Goal: Transaction & Acquisition: Book appointment/travel/reservation

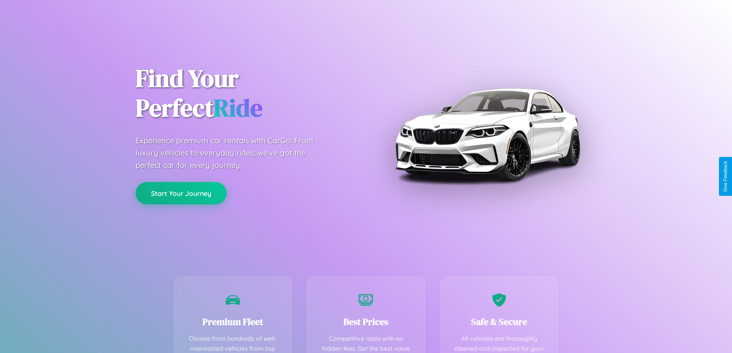
click at [181, 194] on button "Start Your Journey" at bounding box center [181, 193] width 91 height 22
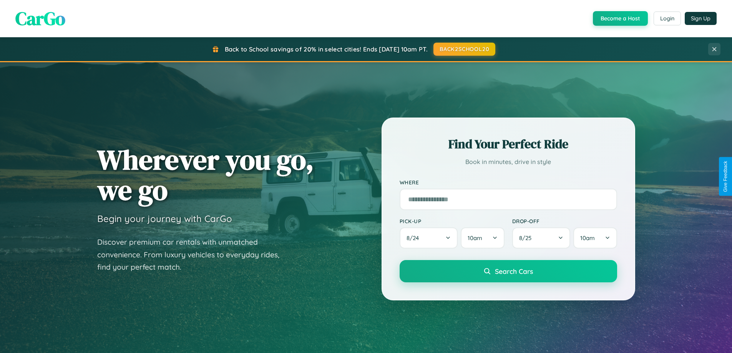
scroll to position [23, 0]
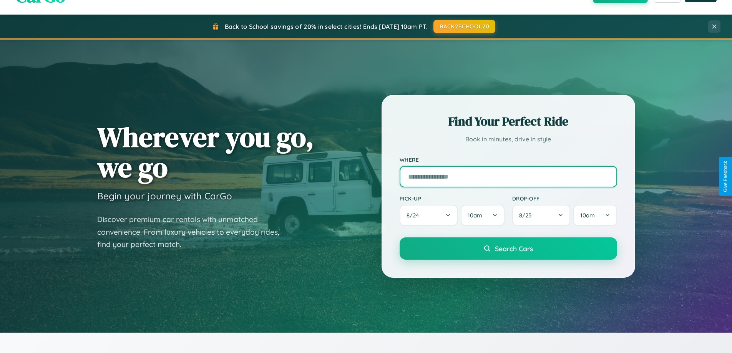
click at [508, 176] on input "text" at bounding box center [509, 177] width 218 height 22
type input "**********"
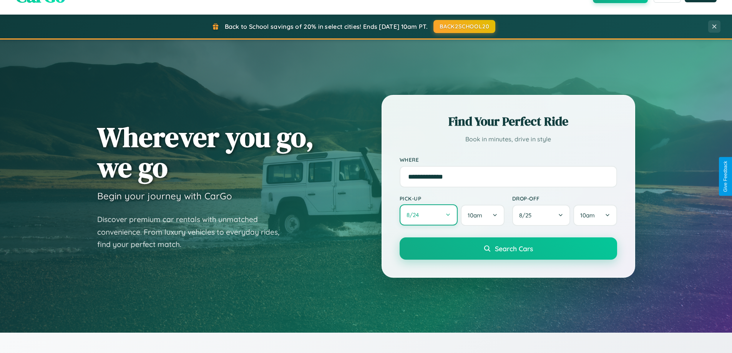
click at [429, 215] on button "8 / 24" at bounding box center [429, 215] width 58 height 21
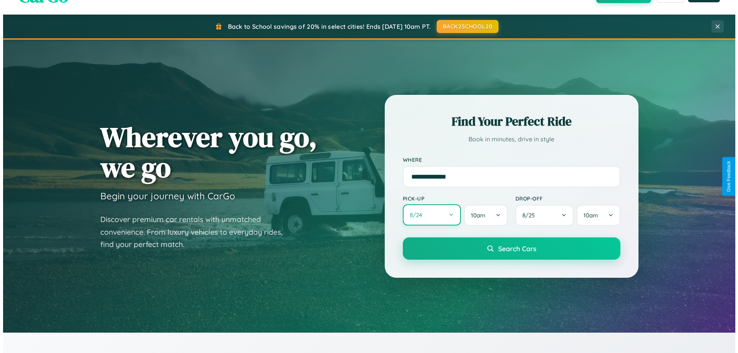
select select "*"
select select "****"
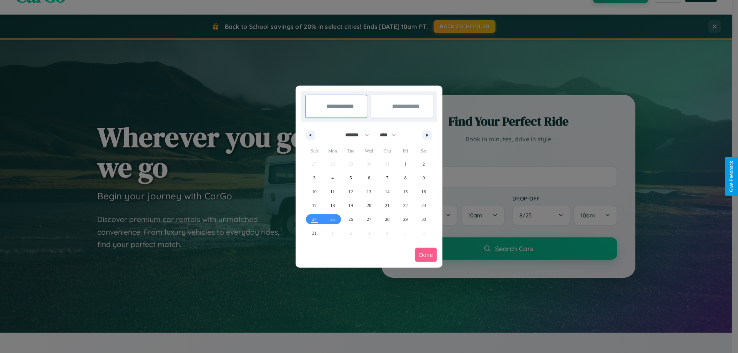
drag, startPoint x: 354, startPoint y: 135, endPoint x: 369, endPoint y: 154, distance: 24.6
click at [354, 135] on select "******* ******** ***** ***** *** **** **** ****** ********* ******* ******** **…" at bounding box center [355, 135] width 33 height 13
select select "*"
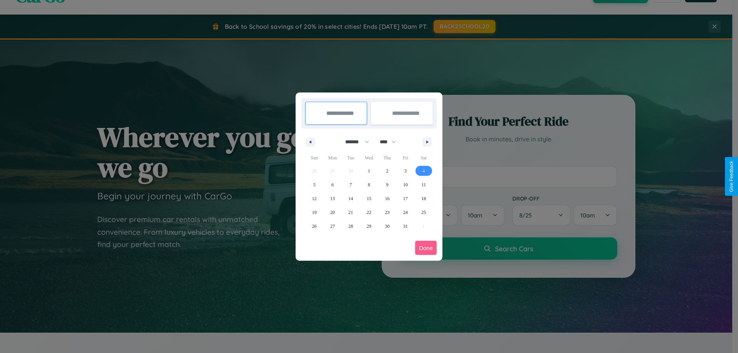
click at [424, 171] on span "4" at bounding box center [423, 171] width 2 height 14
type input "**********"
click at [333, 185] on span "6" at bounding box center [332, 185] width 2 height 14
type input "**********"
click at [426, 248] on button "Done" at bounding box center [426, 248] width 22 height 14
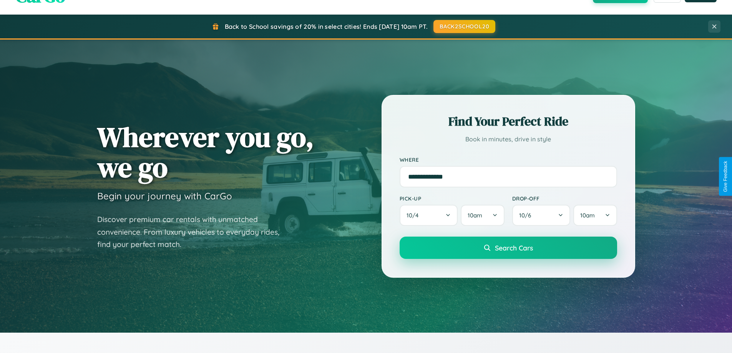
click at [508, 248] on span "Search Cars" at bounding box center [514, 248] width 38 height 8
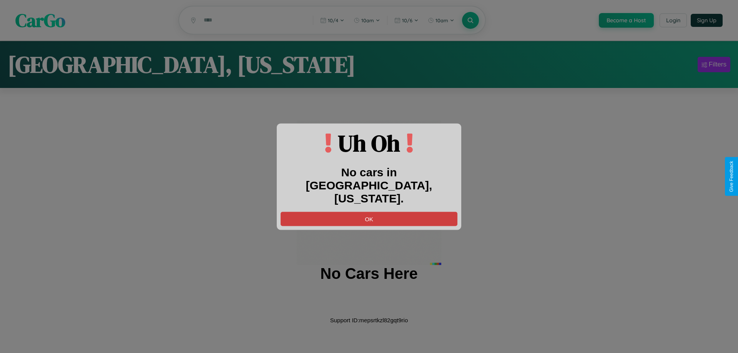
click at [369, 212] on button "OK" at bounding box center [369, 219] width 177 height 14
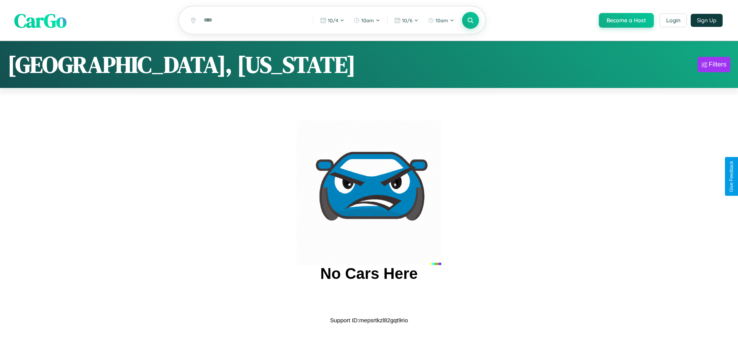
click at [40, 21] on span "CarGo" at bounding box center [40, 20] width 52 height 27
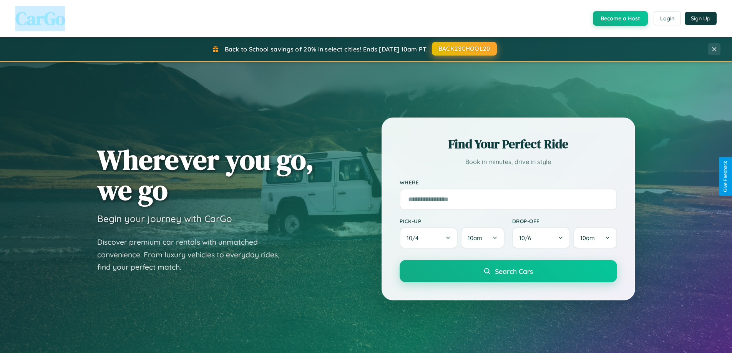
click at [464, 49] on button "BACK2SCHOOL20" at bounding box center [464, 49] width 65 height 14
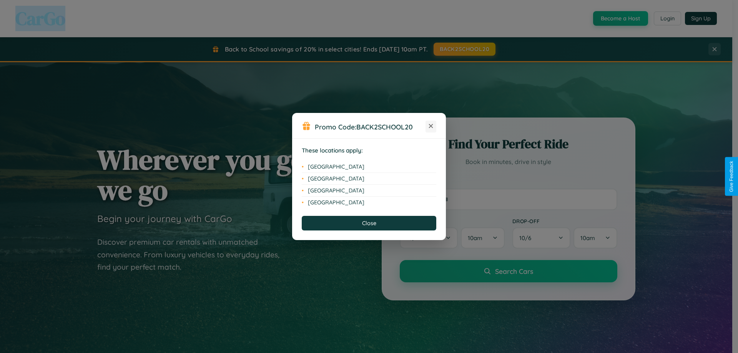
click at [431, 126] on icon at bounding box center [431, 126] width 4 height 4
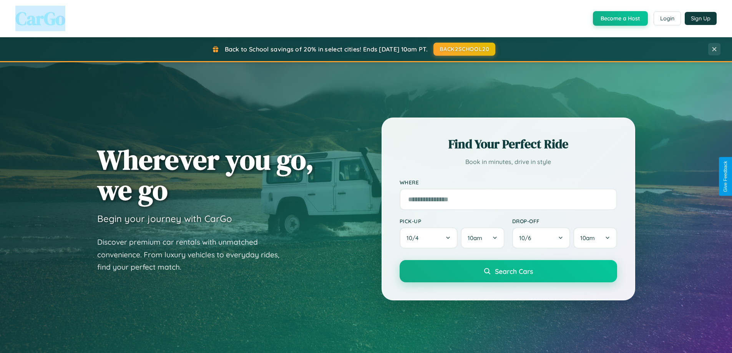
scroll to position [529, 0]
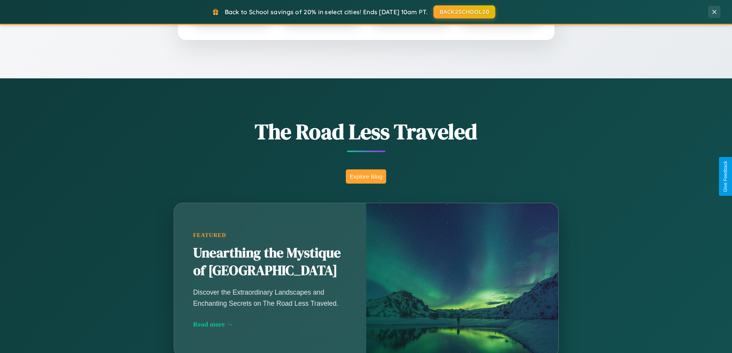
click at [366, 176] on button "Explore Blog" at bounding box center [366, 177] width 40 height 14
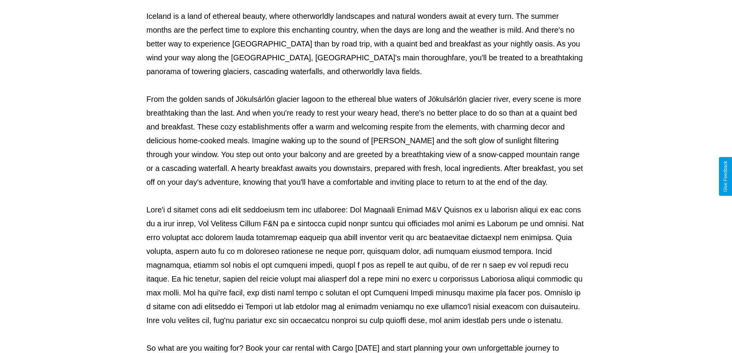
scroll to position [249, 0]
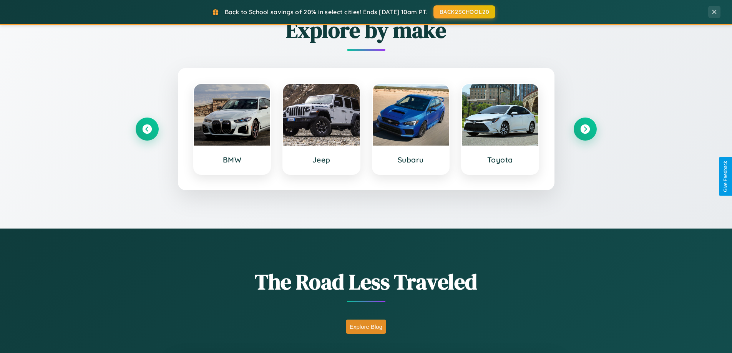
scroll to position [331, 0]
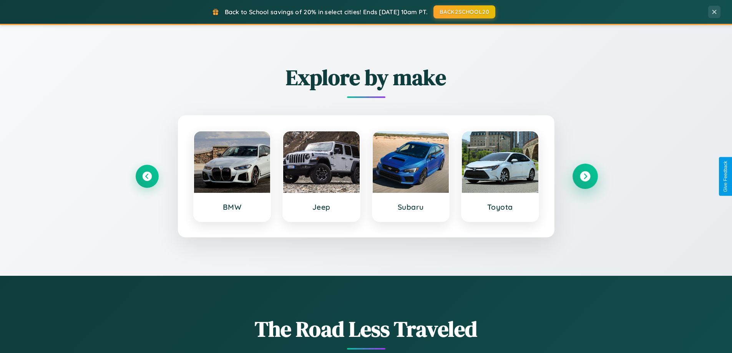
click at [585, 176] on icon at bounding box center [585, 176] width 10 height 10
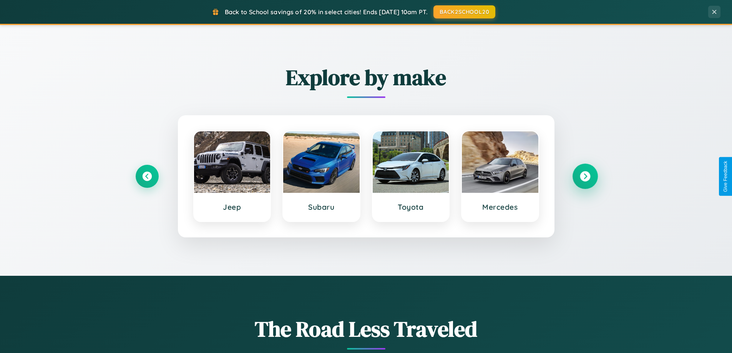
click at [585, 176] on icon at bounding box center [585, 176] width 10 height 10
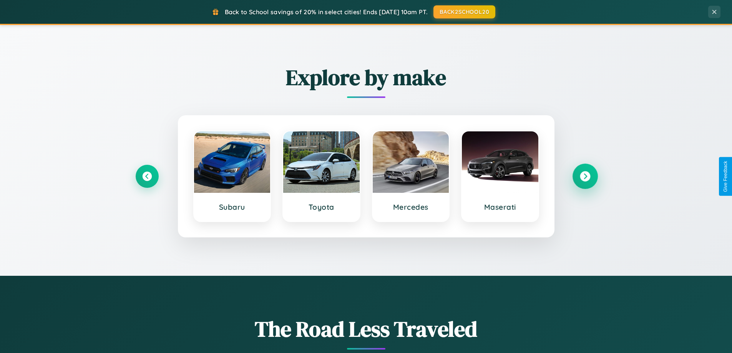
click at [585, 176] on icon at bounding box center [585, 176] width 10 height 10
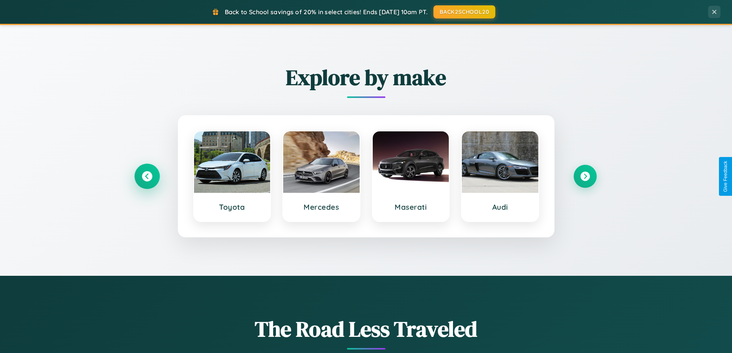
click at [147, 176] on icon at bounding box center [147, 176] width 10 height 10
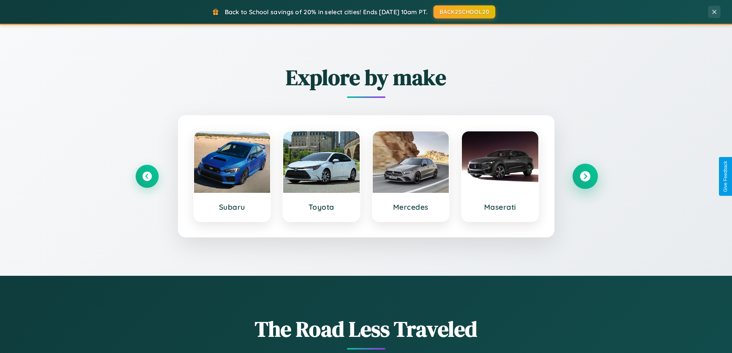
click at [585, 176] on icon at bounding box center [585, 176] width 10 height 10
